Goal: Navigation & Orientation: Find specific page/section

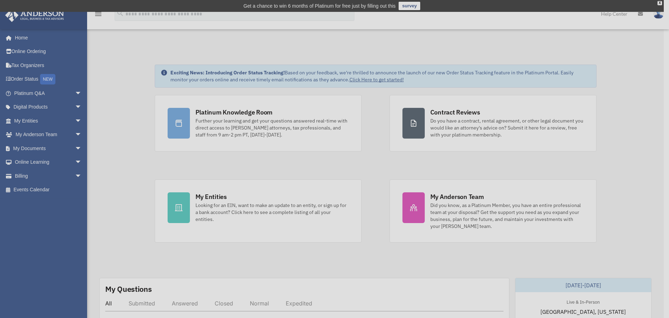
click at [74, 93] on div "x" at bounding box center [334, 159] width 669 height 318
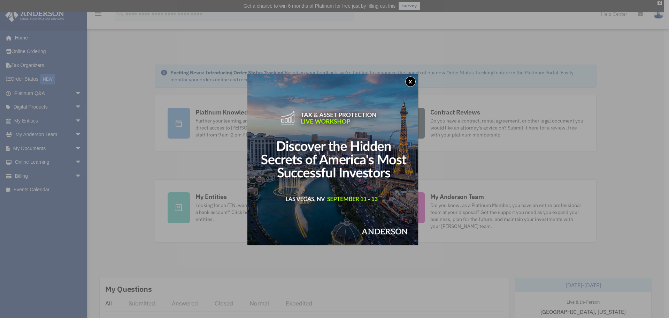
click at [409, 80] on button "x" at bounding box center [410, 81] width 10 height 10
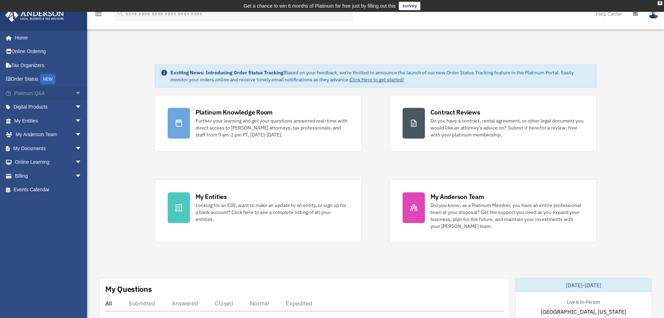
click at [75, 93] on span "arrow_drop_down" at bounding box center [82, 93] width 14 height 14
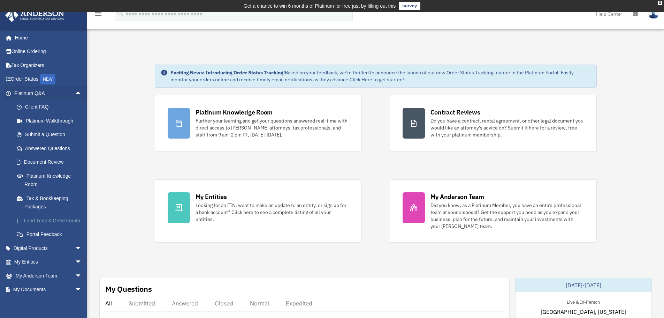
click at [50, 223] on link "Land Trust & Deed Forum" at bounding box center [51, 220] width 83 height 14
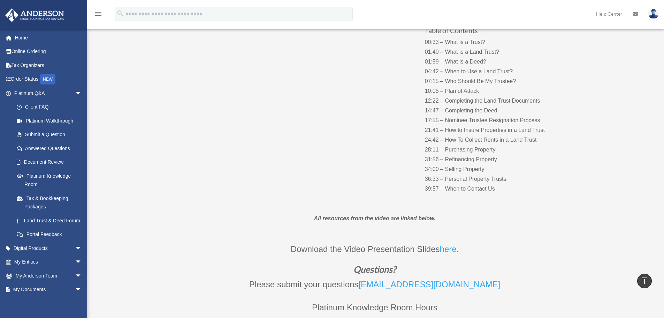
scroll to position [104, 0]
